Goal: Task Accomplishment & Management: Complete application form

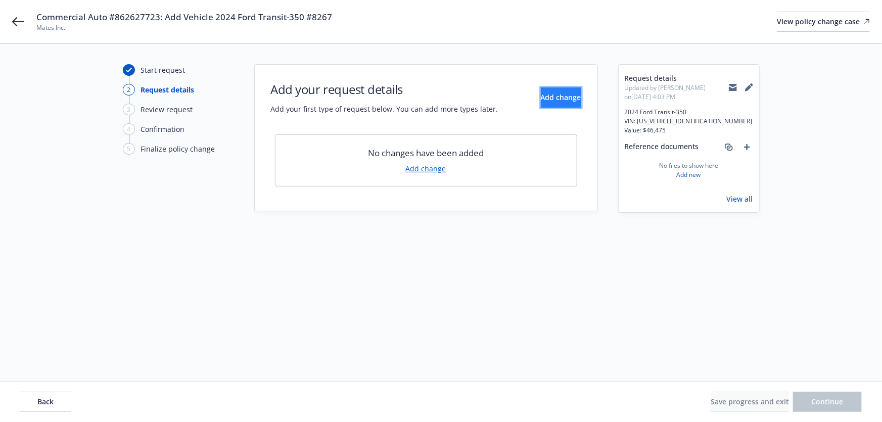
click at [541, 101] on span "Add change" at bounding box center [561, 97] width 40 height 10
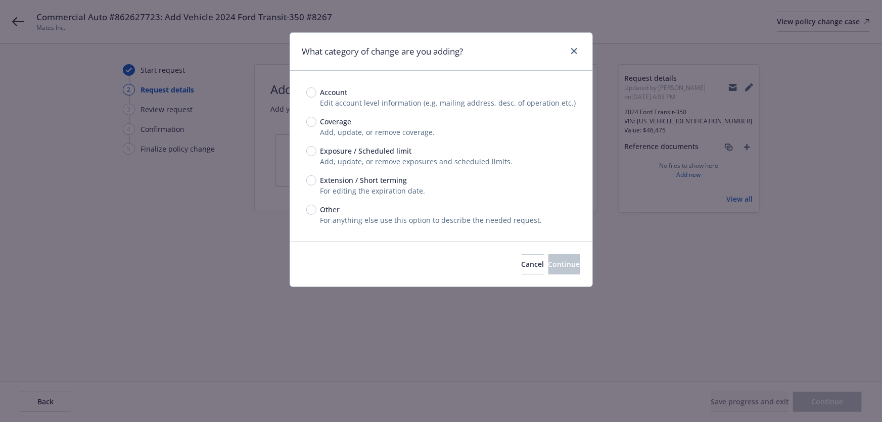
click at [357, 145] on div "Account Edit account level information (e.g. mailing address, desc. of operatio…" at bounding box center [441, 156] width 270 height 138
click at [364, 157] on span "Add, update, or remove exposures and scheduled limits." at bounding box center [416, 162] width 193 height 10
click at [372, 151] on span "Exposure / Scheduled limit" at bounding box center [365, 151] width 91 height 11
click at [316, 151] on input "Exposure / Scheduled limit" at bounding box center [311, 151] width 10 height 10
radio input "true"
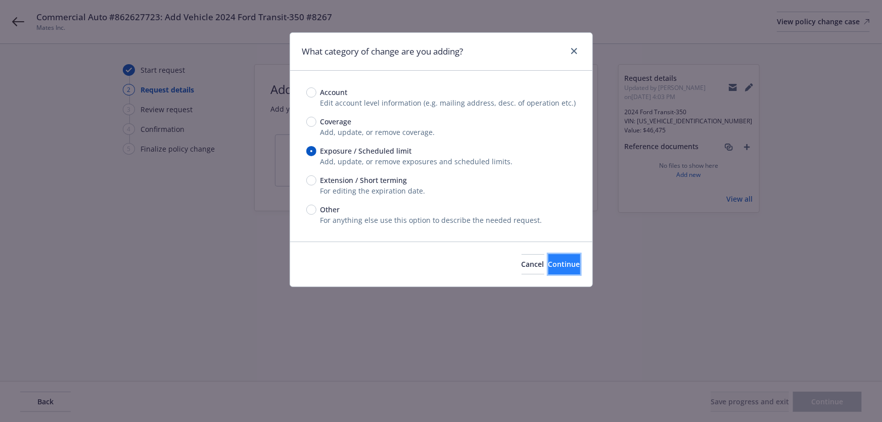
click at [557, 259] on span "Continue" at bounding box center [564, 264] width 32 height 10
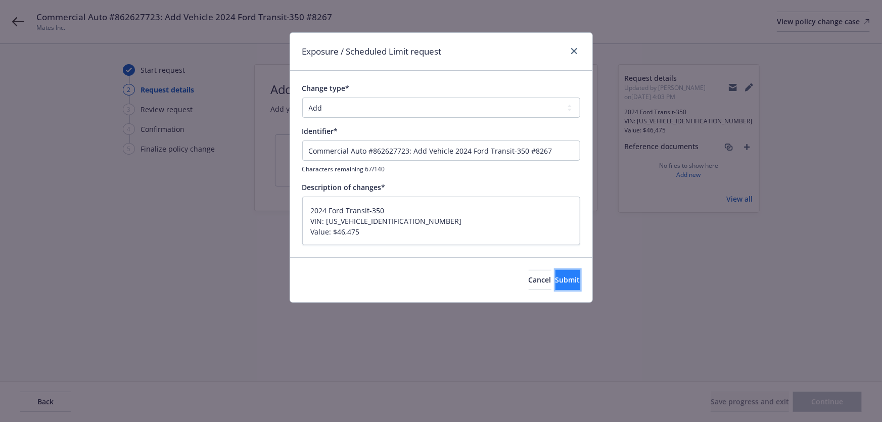
click at [555, 270] on button "Submit" at bounding box center [567, 280] width 25 height 20
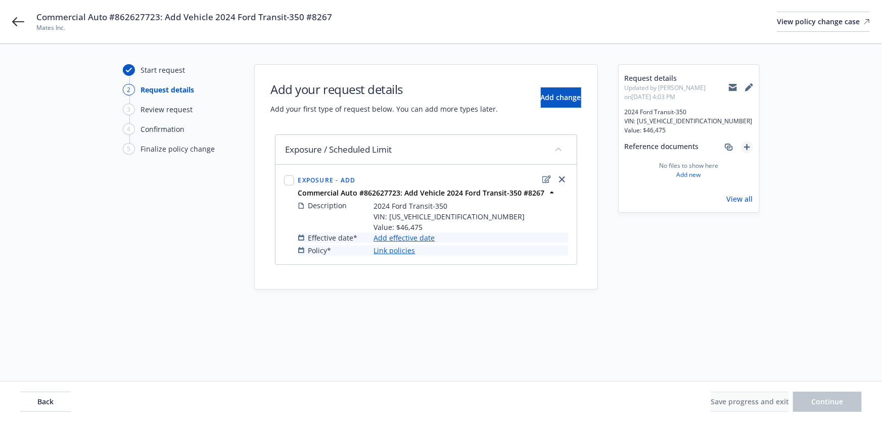
click at [750, 148] on link "add" at bounding box center [747, 147] width 12 height 12
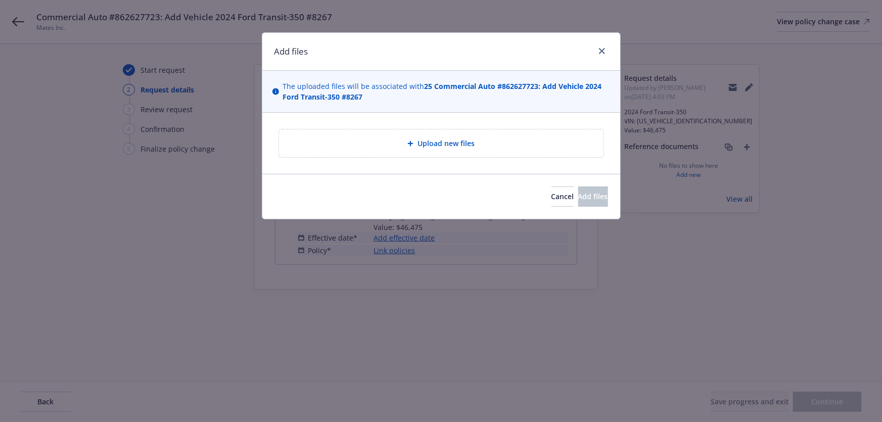
click at [455, 142] on span "Upload new files" at bounding box center [445, 143] width 57 height 11
type textarea "x"
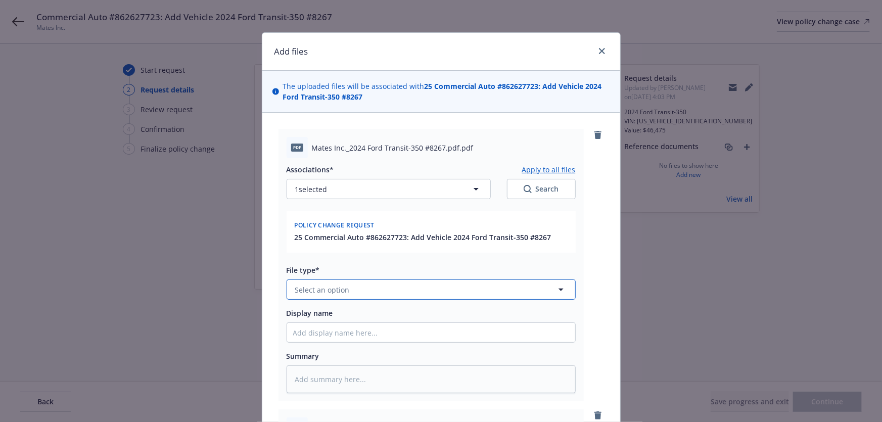
click at [391, 279] on button "Select an option" at bounding box center [431, 289] width 289 height 20
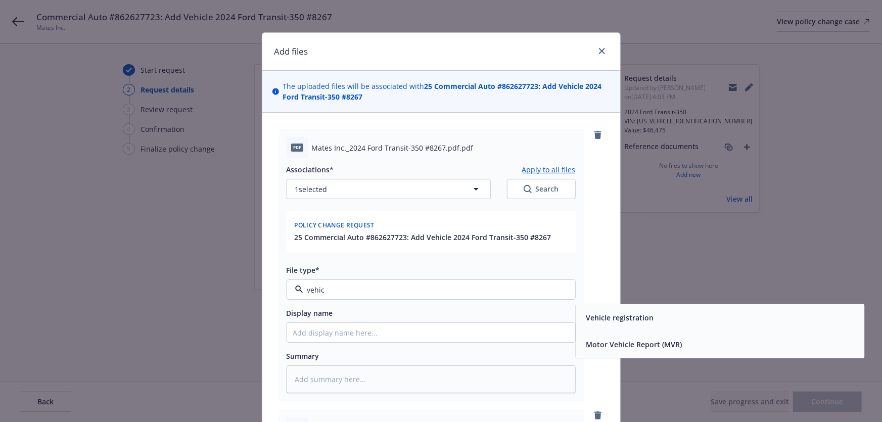
drag, startPoint x: 413, startPoint y: 289, endPoint x: 262, endPoint y: 293, distance: 151.2
click at [262, 293] on div "pdf Mates Inc._2024 Ford Transit-350 #8267.pdf.pdf Associations* Apply to all f…" at bounding box center [441, 424] width 358 height 622
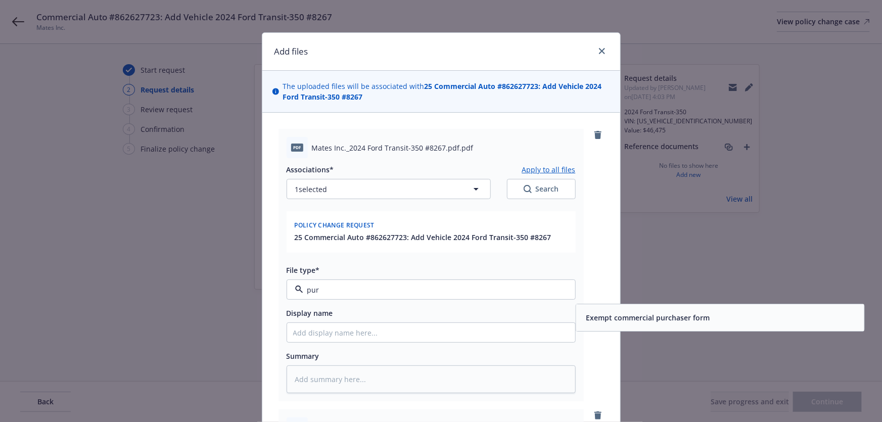
type input "pur"
drag, startPoint x: 382, startPoint y: 281, endPoint x: 306, endPoint y: 285, distance: 75.9
click at [306, 285] on div "pur" at bounding box center [431, 289] width 289 height 20
click at [332, 285] on input "pur" at bounding box center [429, 290] width 252 height 11
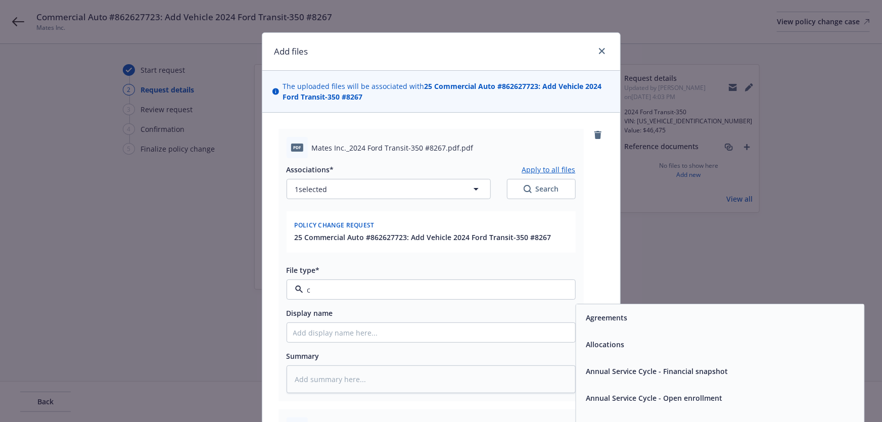
type input "co"
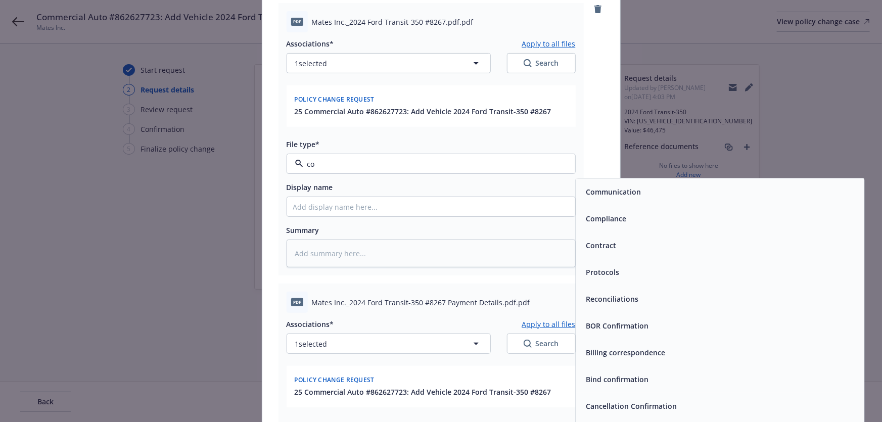
scroll to position [137, 0]
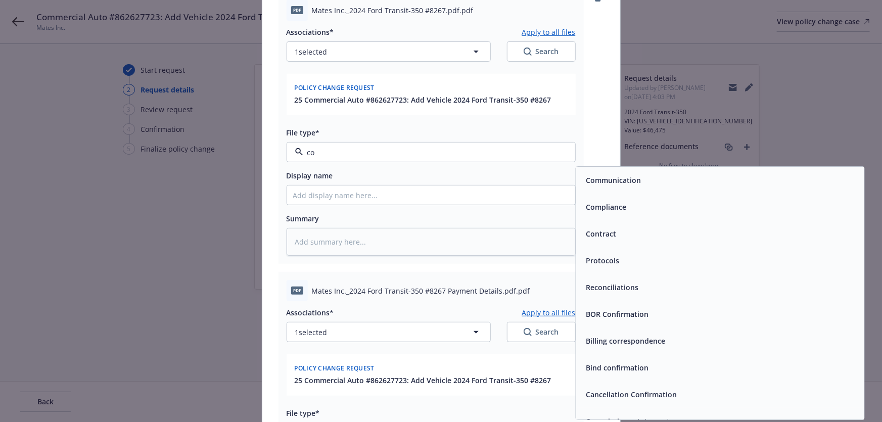
click at [390, 151] on input "co" at bounding box center [429, 152] width 252 height 11
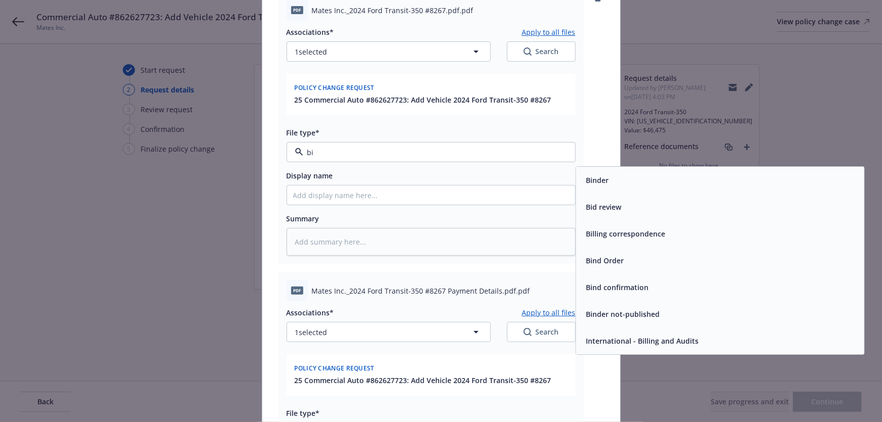
scroll to position [0, 0]
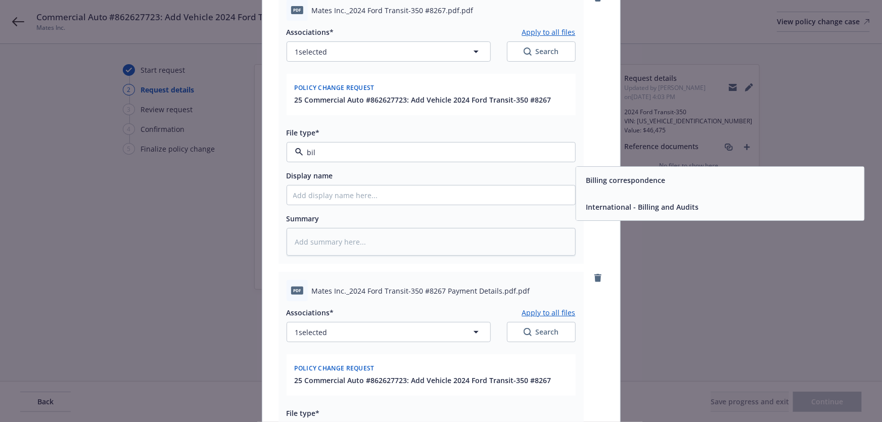
type input "bill"
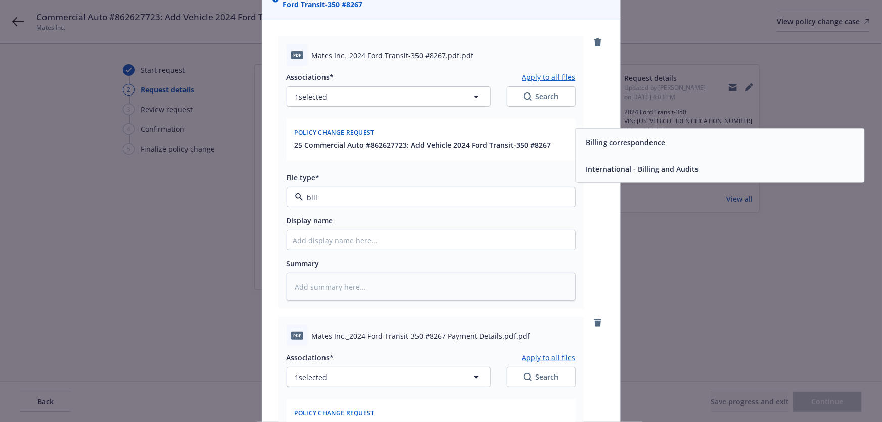
scroll to position [91, 0]
drag, startPoint x: 419, startPoint y: 194, endPoint x: 318, endPoint y: 208, distance: 102.1
click at [320, 206] on div "bill" at bounding box center [431, 198] width 289 height 20
click at [332, 196] on input "bill" at bounding box center [429, 198] width 252 height 11
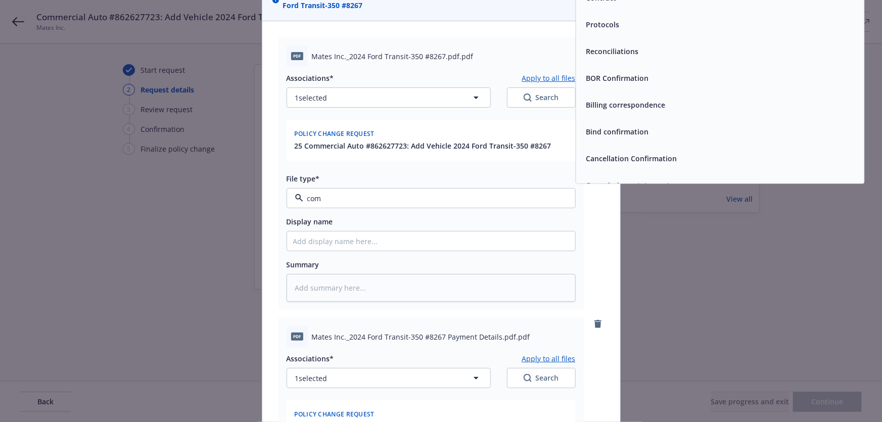
type input "comm"
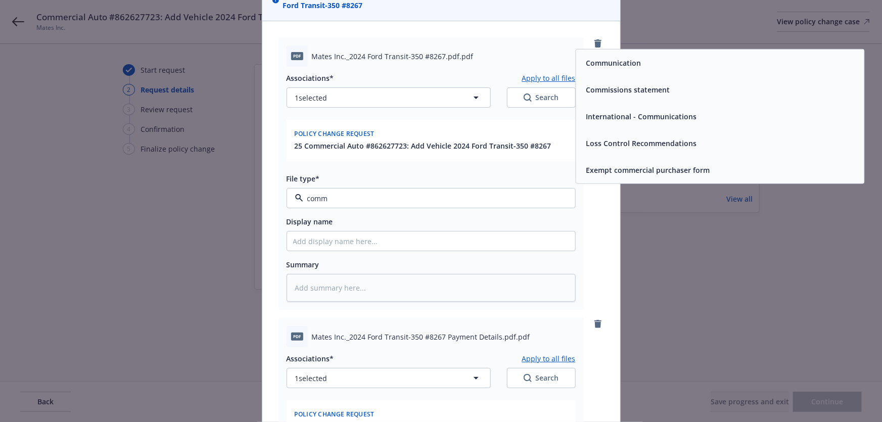
click at [643, 68] on div "Communication" at bounding box center [720, 63] width 276 height 15
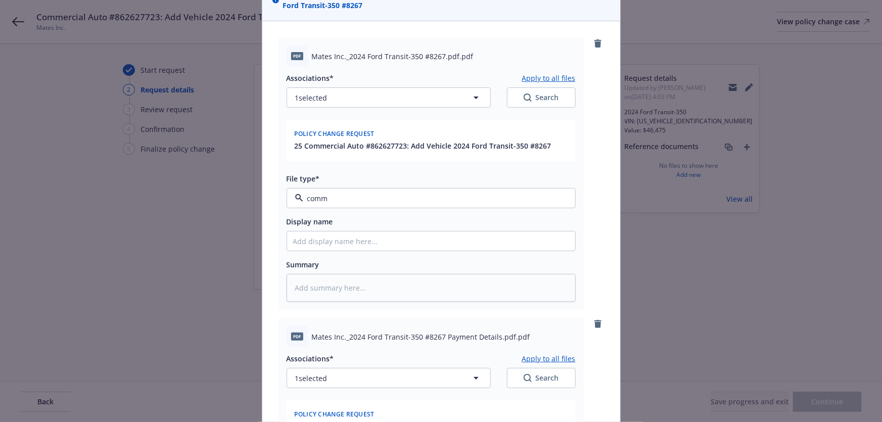
type textarea "x"
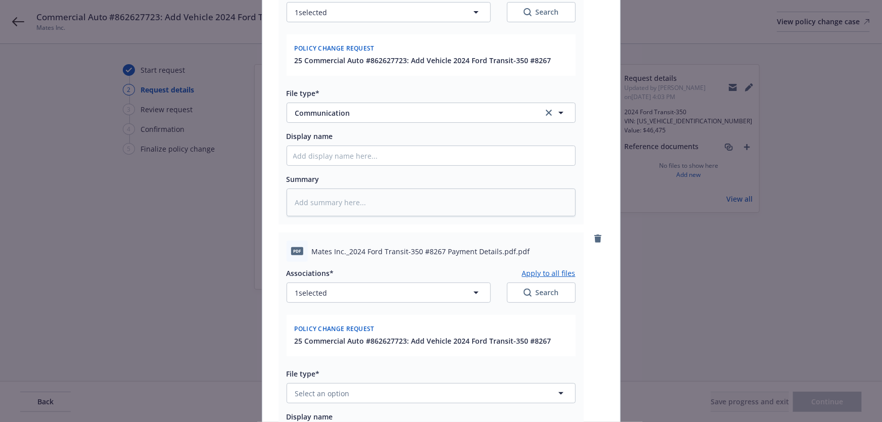
scroll to position [229, 0]
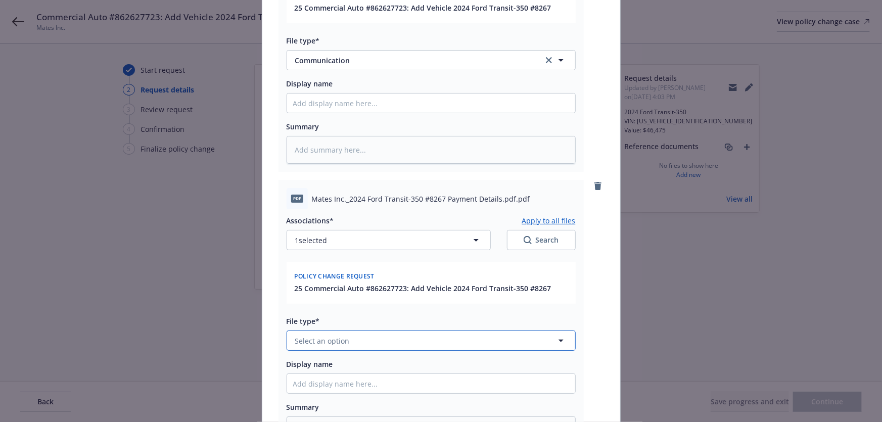
click at [344, 337] on span "Select an option" at bounding box center [322, 341] width 55 height 11
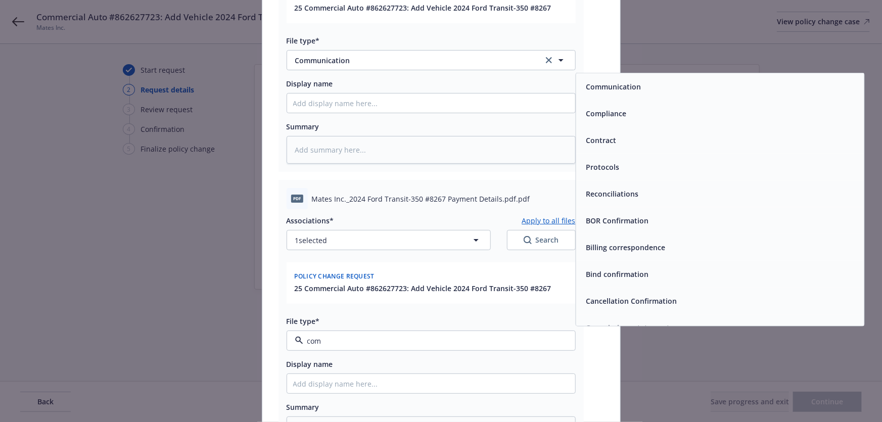
type input "comm"
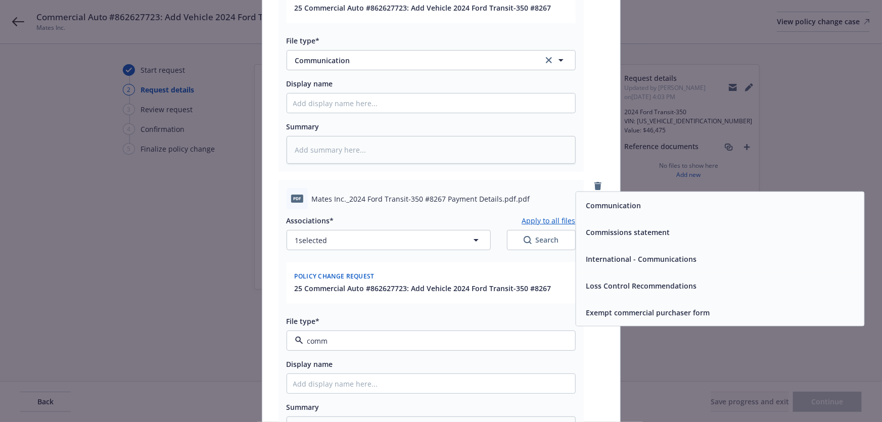
click at [770, 211] on div "Communication" at bounding box center [720, 205] width 276 height 15
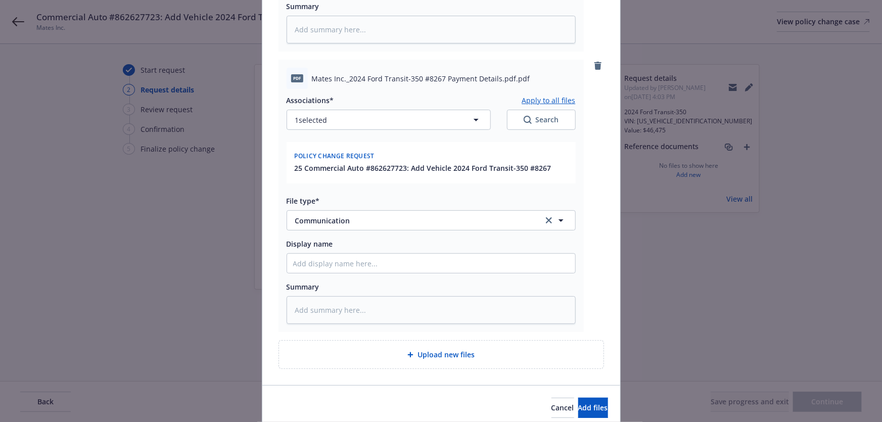
scroll to position [367, 0]
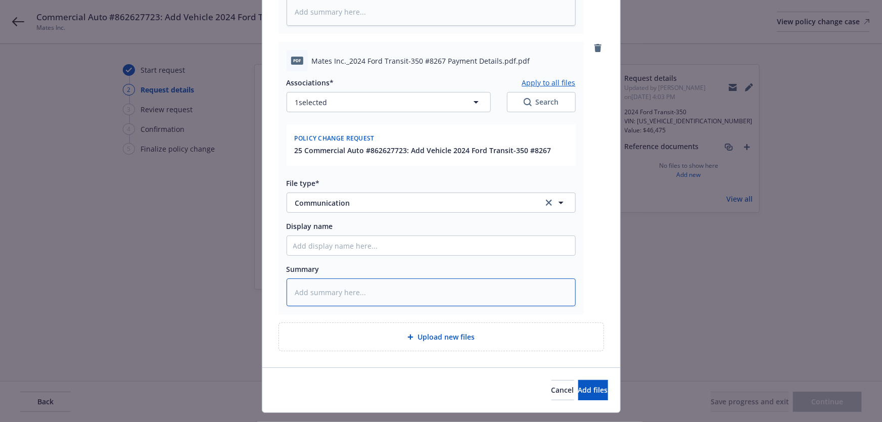
click at [357, 282] on textarea at bounding box center [431, 292] width 289 height 28
type textarea "x"
type textarea "V"
type textarea "x"
type textarea "Ve"
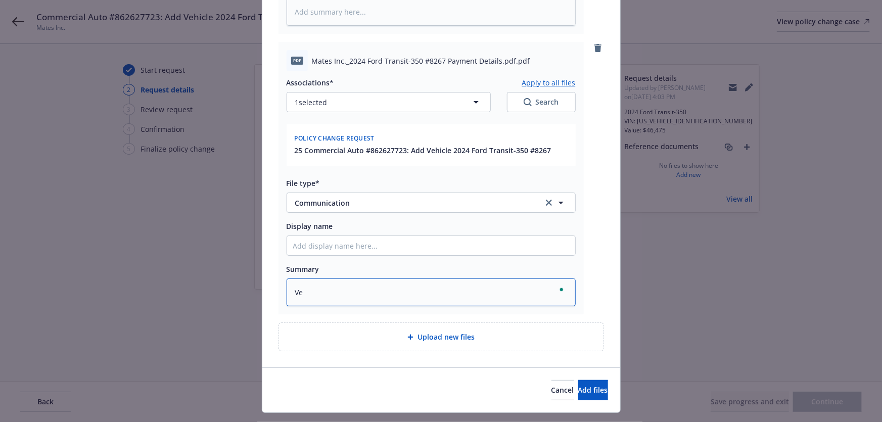
type textarea "x"
type textarea "Veh"
type textarea "x"
type textarea "Vehi"
type textarea "x"
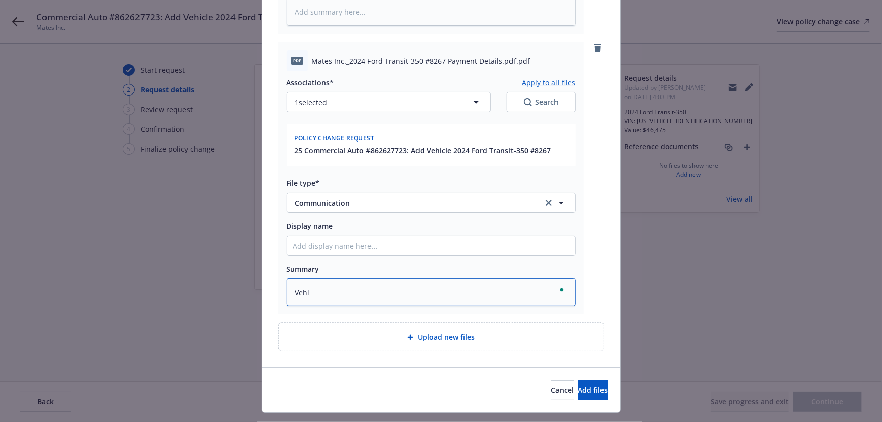
type textarea "Vehic"
type textarea "x"
type textarea "Vehicl"
type textarea "x"
type textarea "Vehicle"
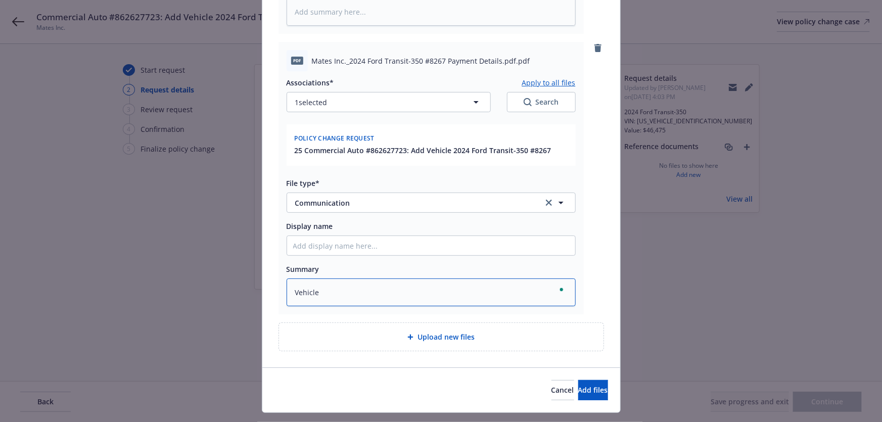
type textarea "x"
type textarea "Vehicle"
type textarea "x"
type textarea "Vehicle D"
type textarea "x"
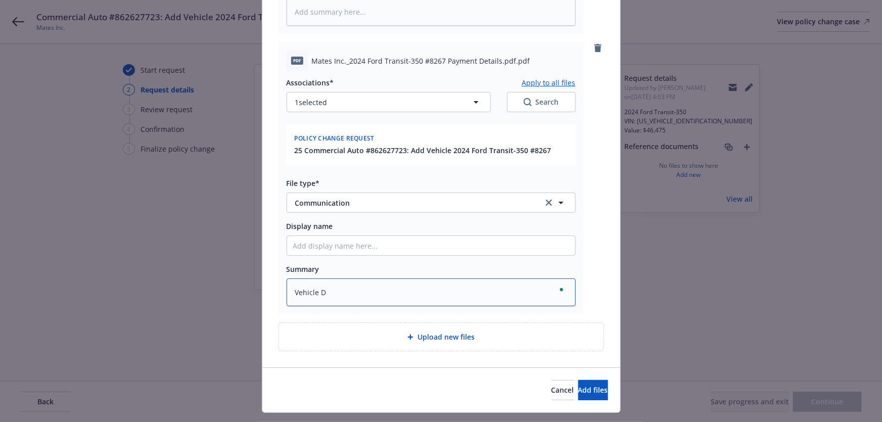
type textarea "Vehicle Do"
type textarea "x"
type textarea "Vehicle Doc"
type textarea "x"
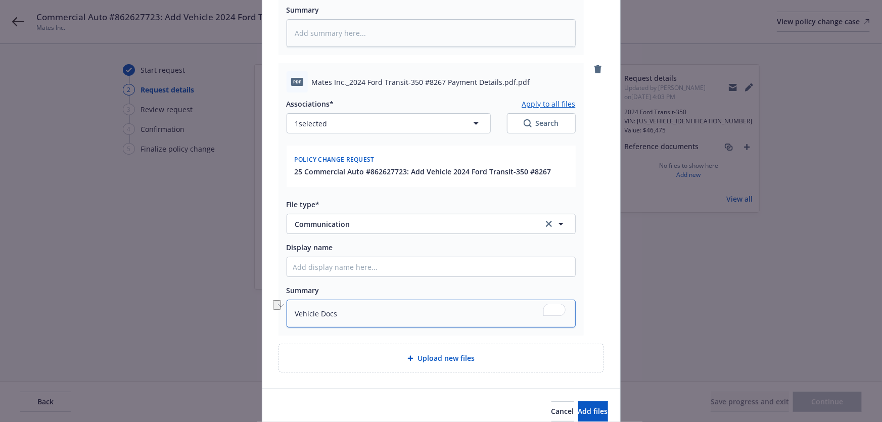
scroll to position [229, 0]
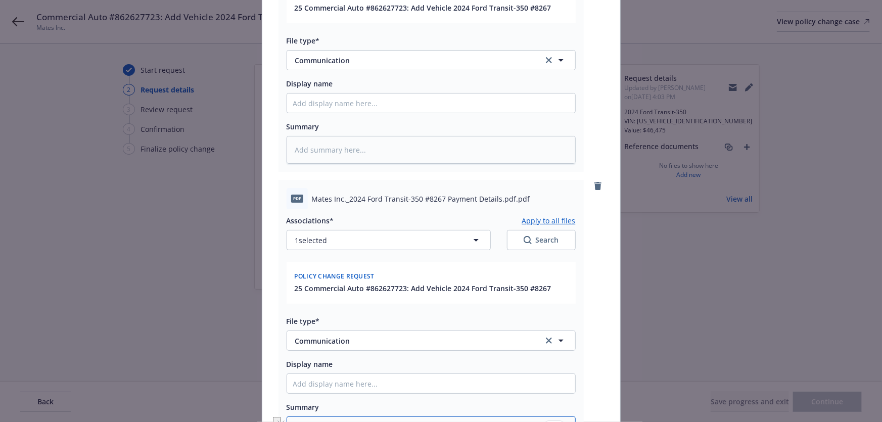
type textarea "Vehicle Docs"
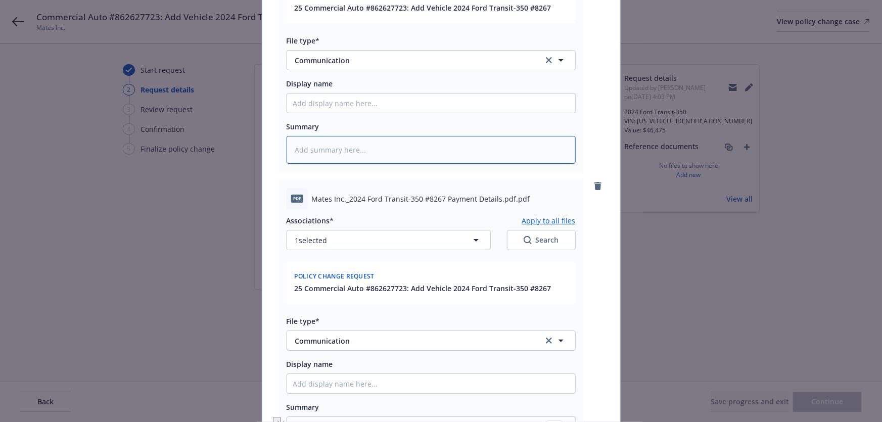
click at [354, 152] on textarea at bounding box center [431, 150] width 289 height 28
paste textarea "Vehicle Docs"
type textarea "x"
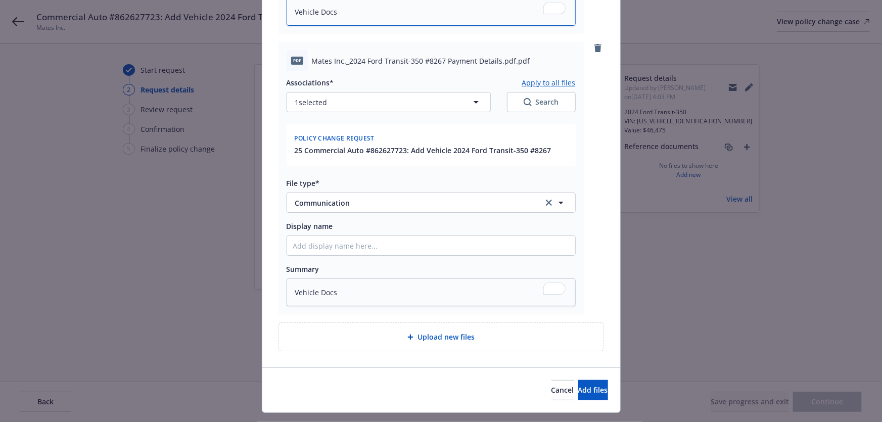
type textarea "Vehicle Docs"
click at [576, 378] on div "Cancel Add files" at bounding box center [441, 389] width 358 height 45
click at [583, 393] on span "Add files" at bounding box center [593, 390] width 30 height 10
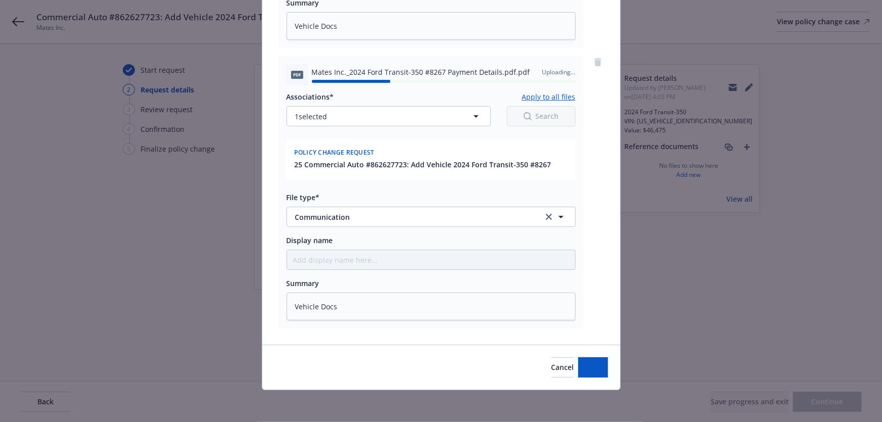
type textarea "x"
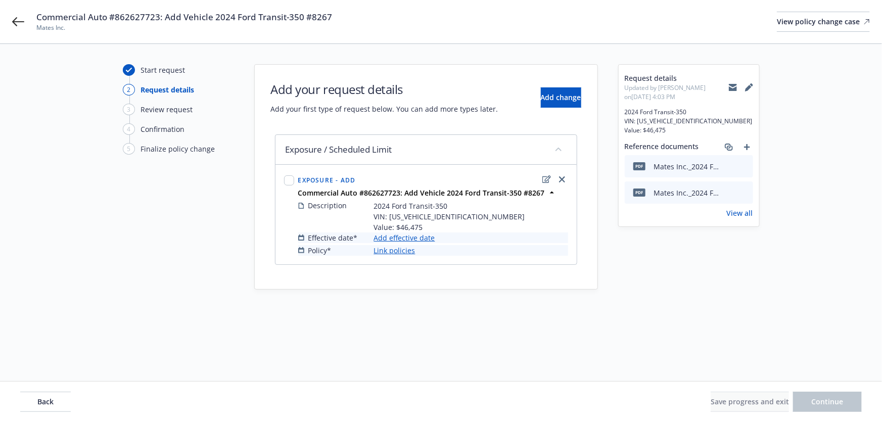
click at [729, 87] on icon at bounding box center [733, 88] width 8 height 5
click at [407, 238] on link "Add effective date" at bounding box center [404, 237] width 61 height 11
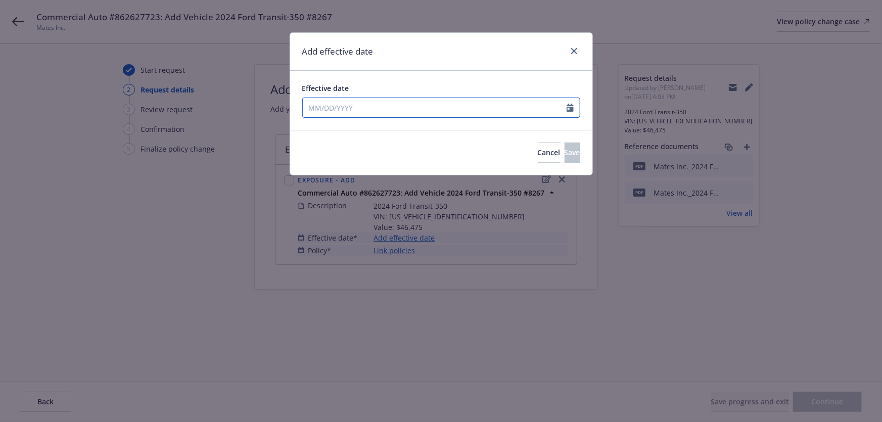
select select "9"
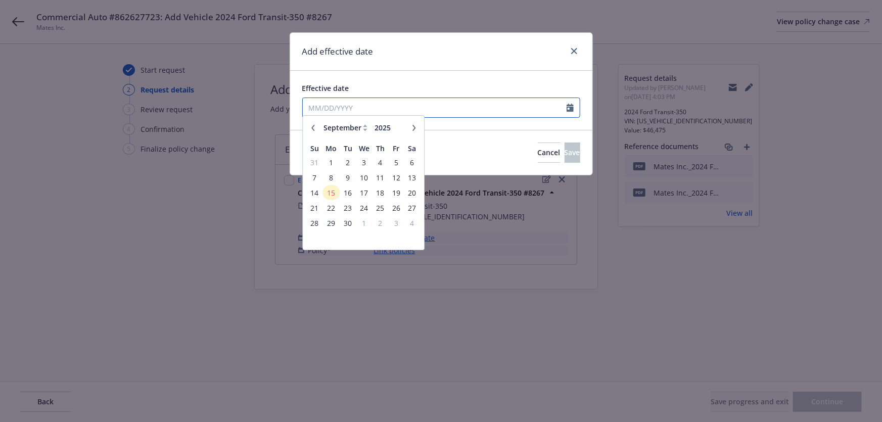
click at [404, 109] on input "Effective date" at bounding box center [435, 107] width 264 height 19
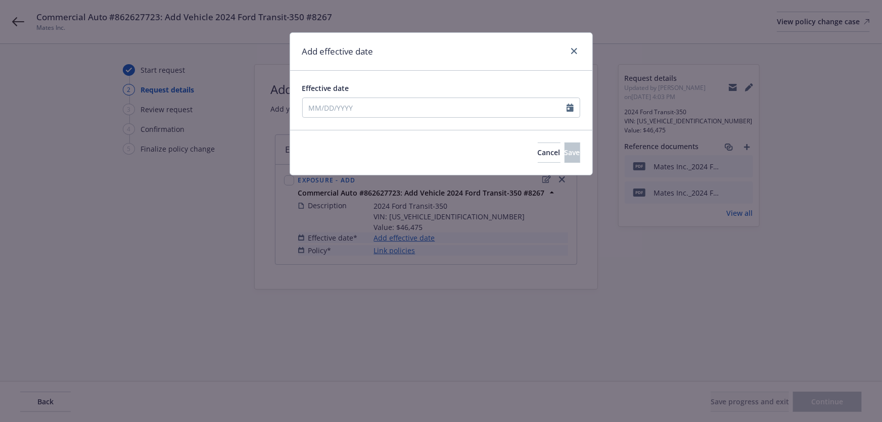
click at [336, 197] on span "15" at bounding box center [330, 197] width 15 height 13
type input "09/15/2025"
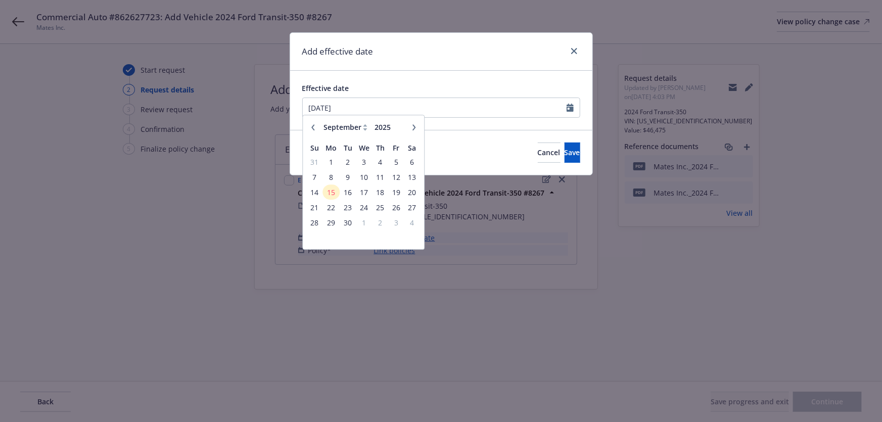
click at [556, 164] on div "Cancel Save" at bounding box center [441, 152] width 302 height 45
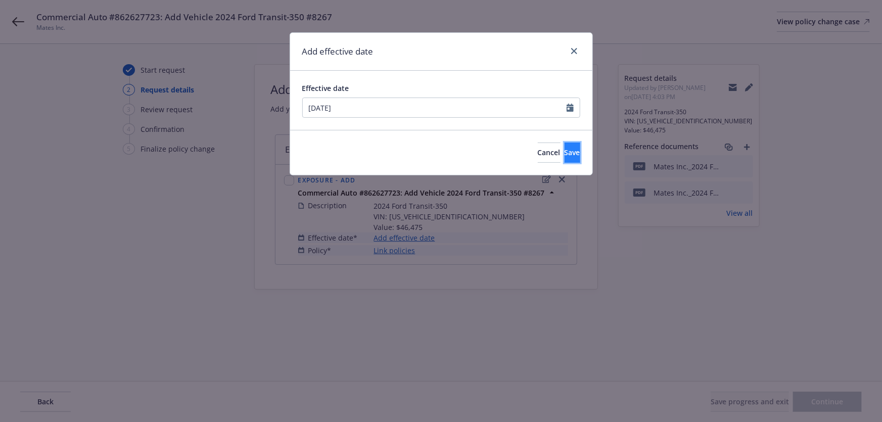
click at [564, 151] on button "Save" at bounding box center [572, 153] width 16 height 20
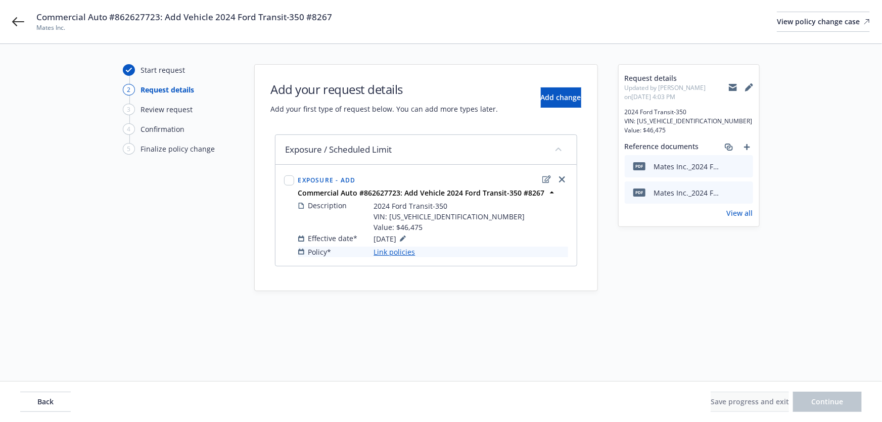
click at [405, 253] on link "Link policies" at bounding box center [394, 252] width 41 height 11
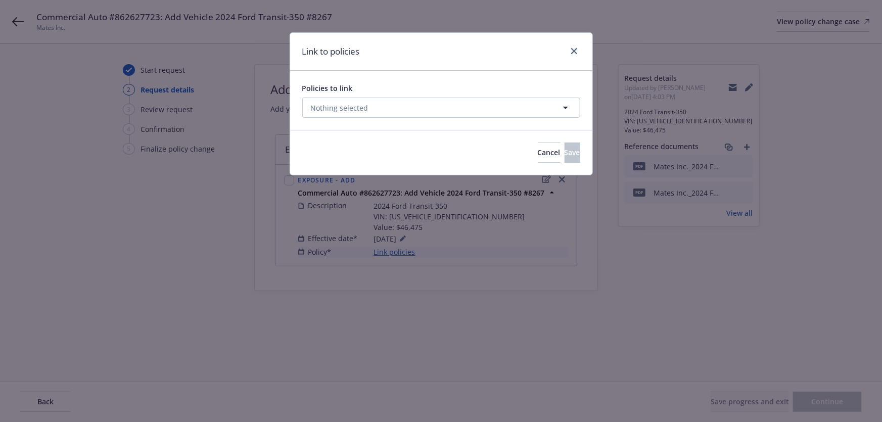
click at [394, 94] on div "Policies to link Nothing selected" at bounding box center [441, 100] width 278 height 35
click at [395, 110] on button "Nothing selected" at bounding box center [441, 108] width 278 height 20
select select "ACTIVE"
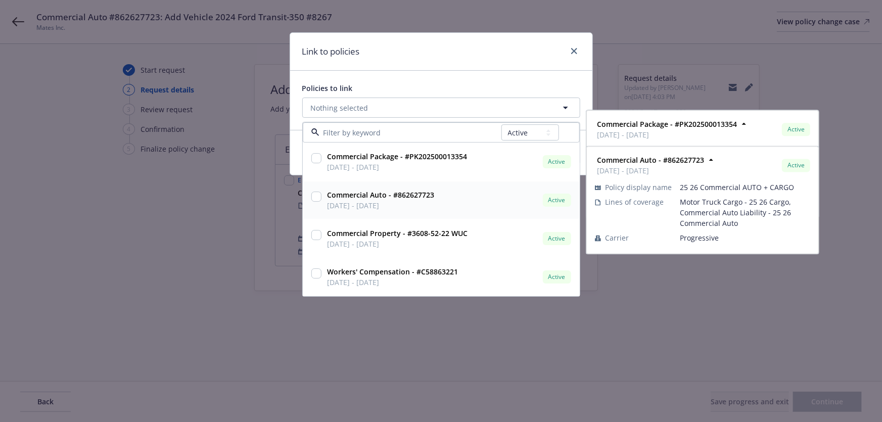
click at [435, 203] on div "Commercial Auto - #862627723 09/08/2025 - 09/08/2026 Active" at bounding box center [448, 200] width 250 height 25
checkbox input "true"
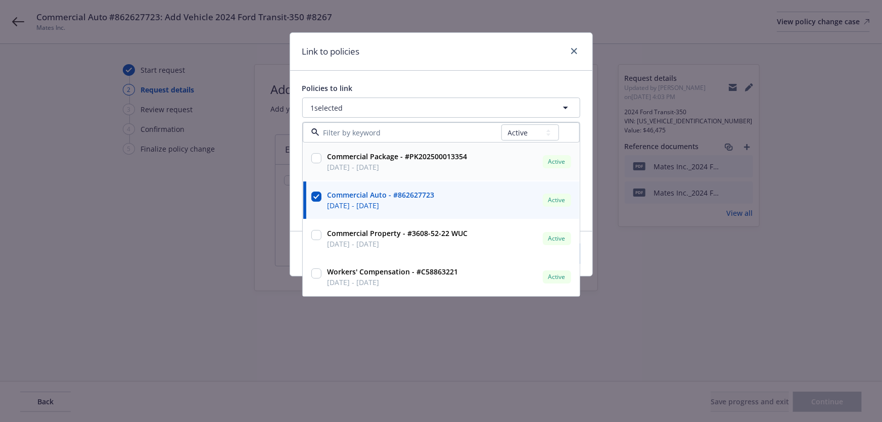
click at [459, 60] on div "Link to policies" at bounding box center [441, 52] width 302 height 38
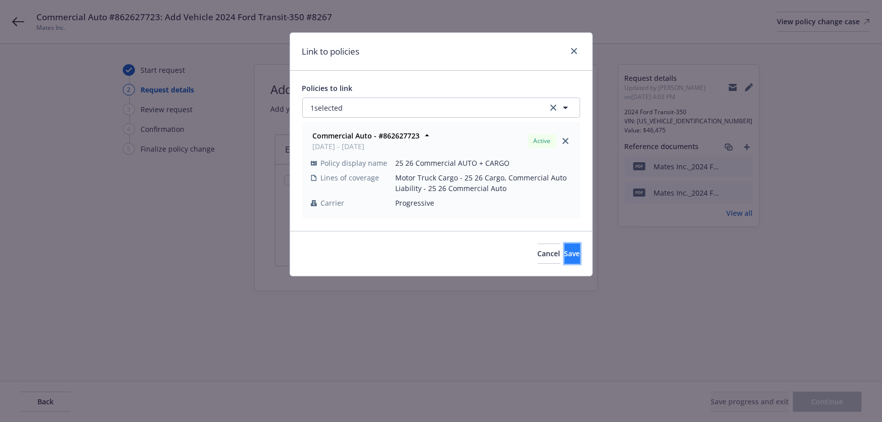
click at [564, 249] on button "Save" at bounding box center [572, 254] width 16 height 20
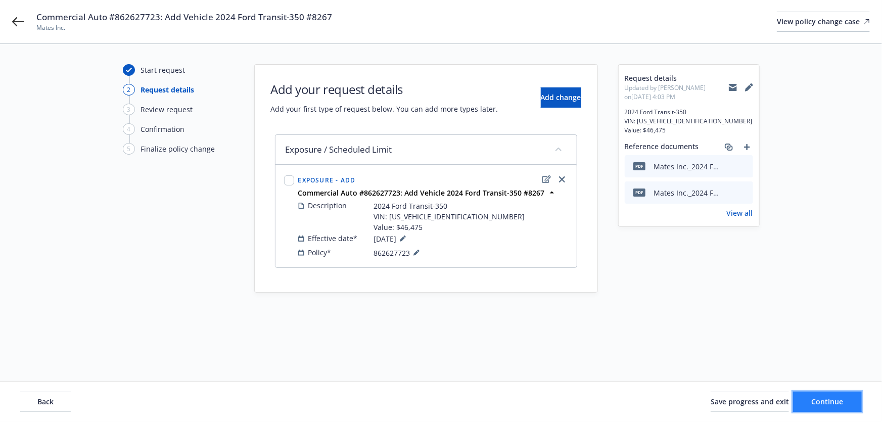
click at [814, 404] on span "Continue" at bounding box center [828, 402] width 32 height 10
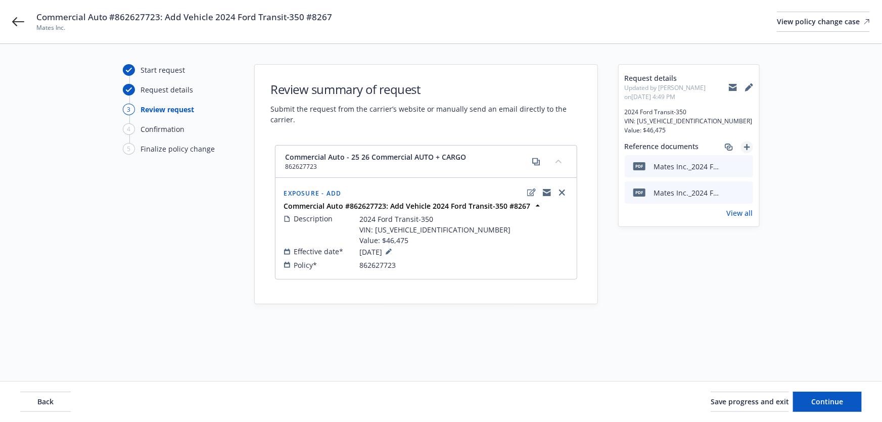
click at [745, 150] on link "add" at bounding box center [747, 147] width 12 height 12
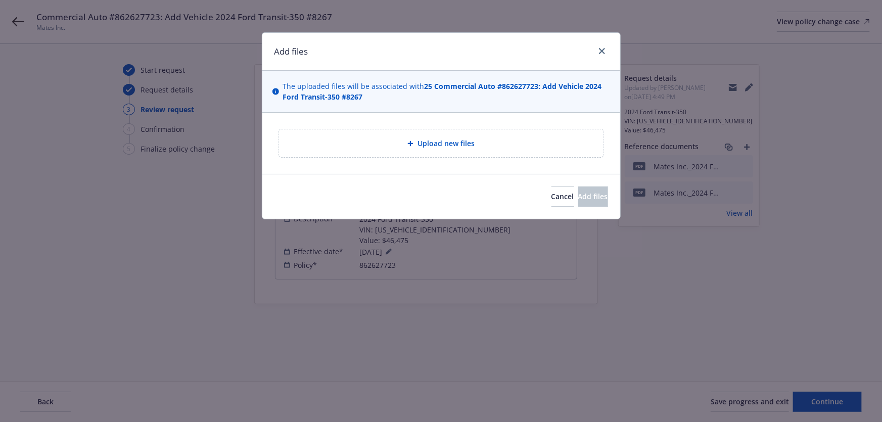
click at [480, 148] on div "Upload new files" at bounding box center [441, 143] width 308 height 12
type textarea "x"
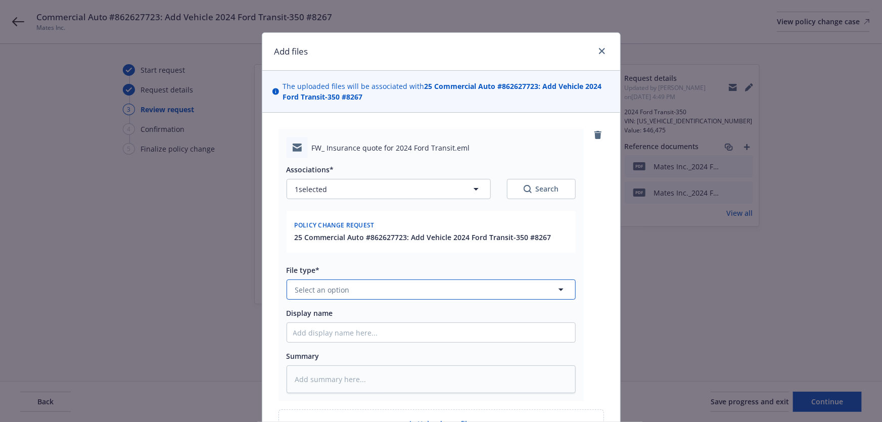
click at [388, 283] on button "Select an option" at bounding box center [431, 289] width 289 height 20
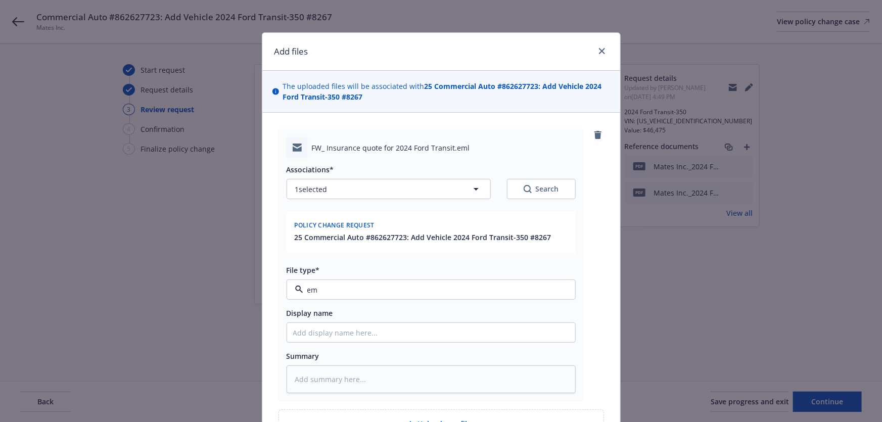
type input "ema"
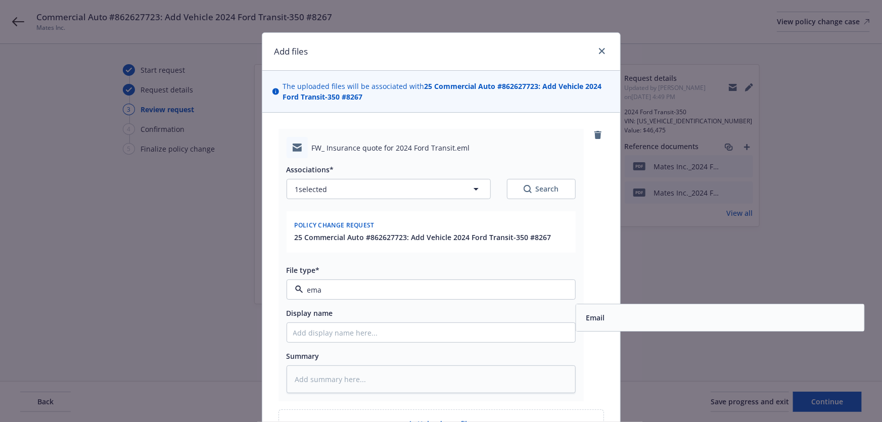
click at [619, 318] on div "Email" at bounding box center [720, 318] width 276 height 15
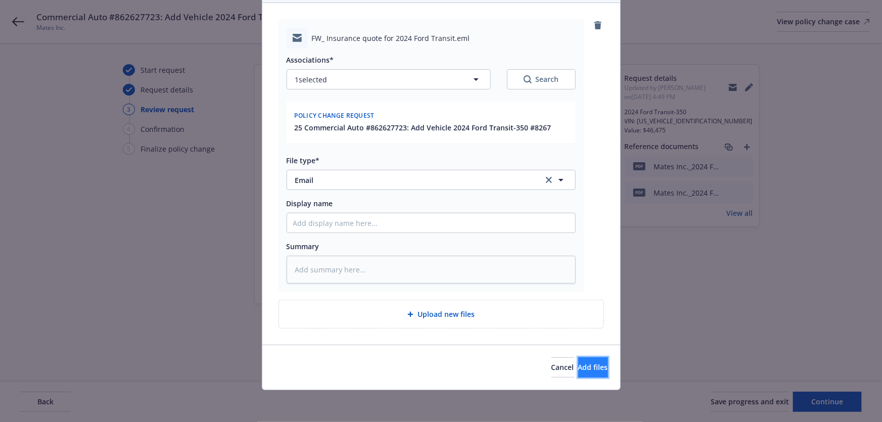
click at [578, 376] on button "Add files" at bounding box center [593, 367] width 30 height 20
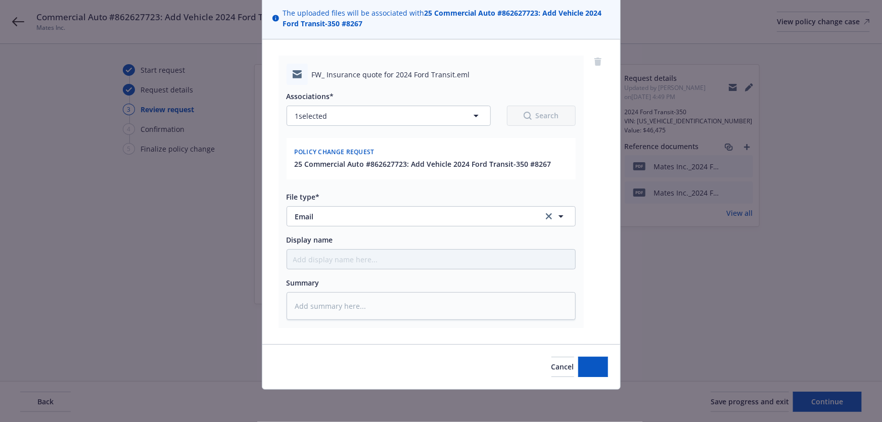
scroll to position [73, 0]
type textarea "x"
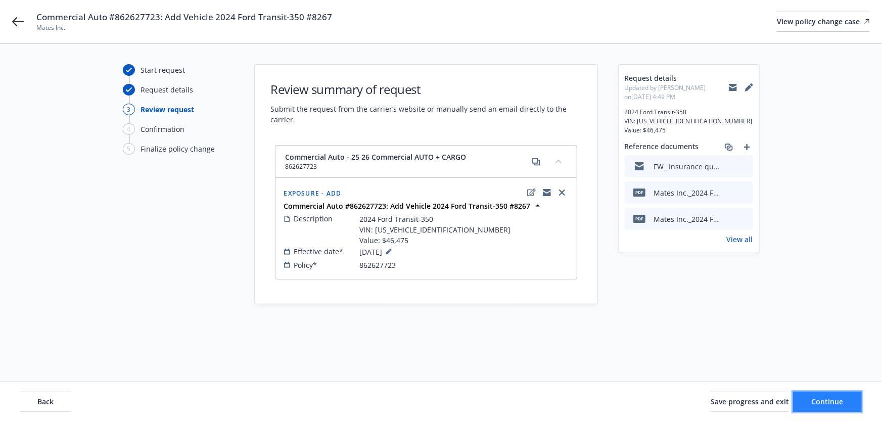
click at [829, 406] on span "Continue" at bounding box center [828, 402] width 32 height 10
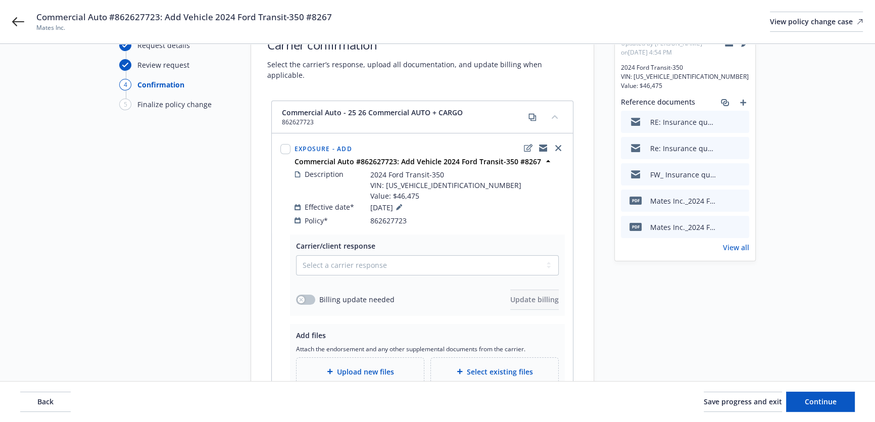
scroll to position [45, 0]
